Goal: Book appointment/travel/reservation

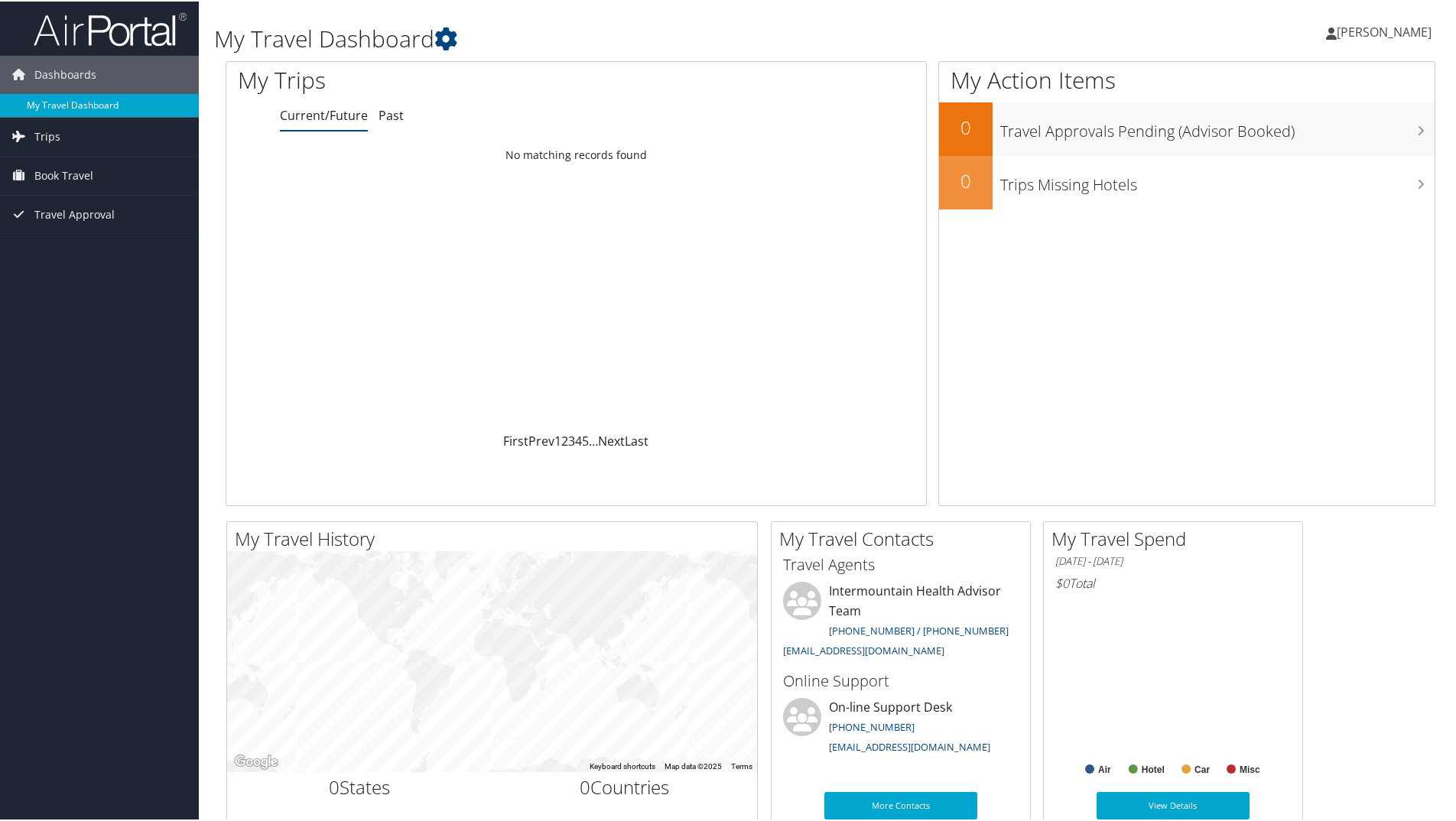
click at [86, 108] on link "My Travel Dashboard" at bounding box center [99, 104] width 198 height 23
click at [49, 178] on span "Book Travel" at bounding box center [64, 174] width 58 height 38
click at [75, 249] on link "Book/Manage Online Trips" at bounding box center [99, 251] width 198 height 23
